Goal: Transaction & Acquisition: Purchase product/service

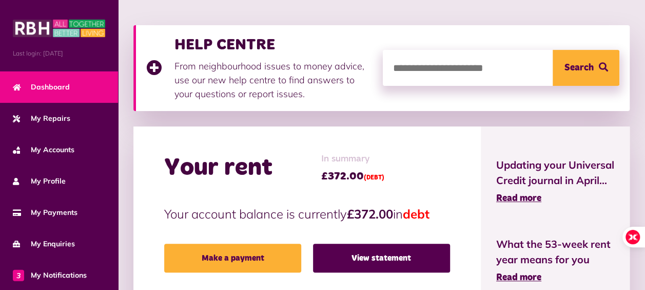
scroll to position [144, 0]
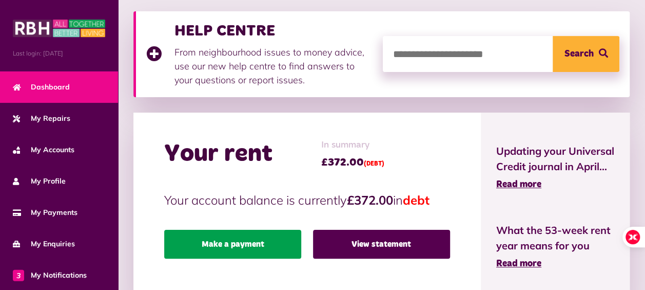
click at [254, 245] on link "Make a payment" at bounding box center [232, 244] width 137 height 29
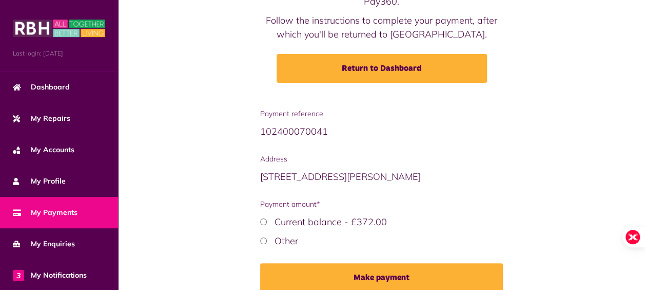
scroll to position [163, 0]
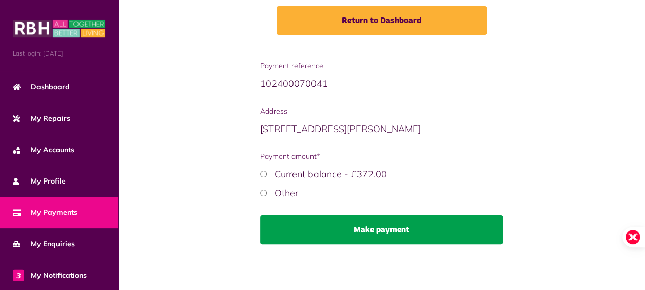
click at [346, 237] on button "Make payment" at bounding box center [381, 229] width 243 height 29
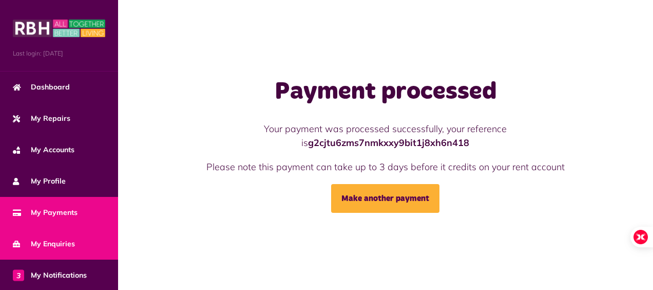
scroll to position [125, 0]
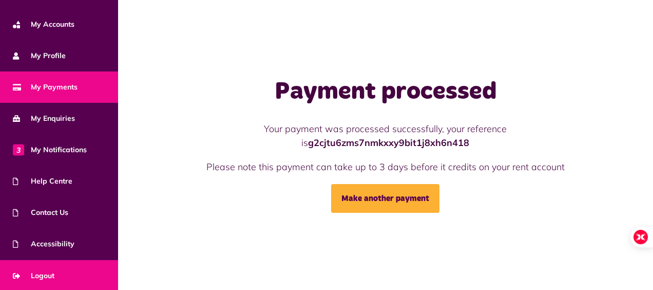
click at [43, 275] on span "Logout" at bounding box center [34, 275] width 42 height 11
